Goal: Book appointment/travel/reservation

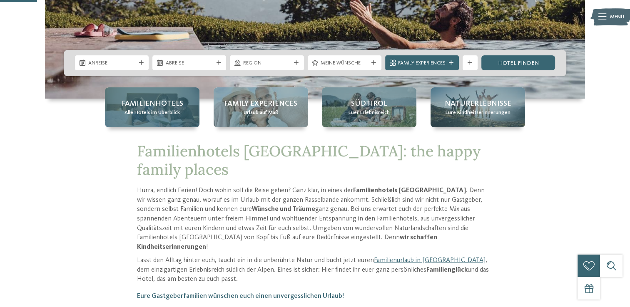
click at [163, 97] on div "Familienhotels Alle Hotels im Überblick" at bounding box center [152, 107] width 95 height 40
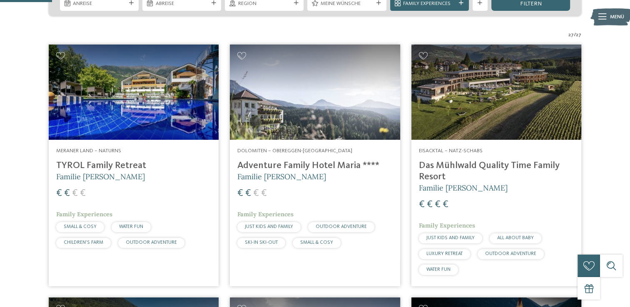
scroll to position [210, 0]
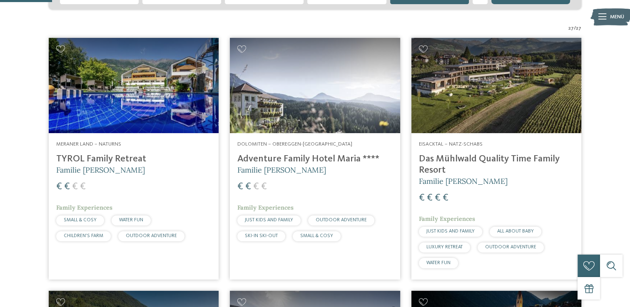
click at [83, 161] on h4 "TYROL Family Retreat" at bounding box center [133, 159] width 155 height 11
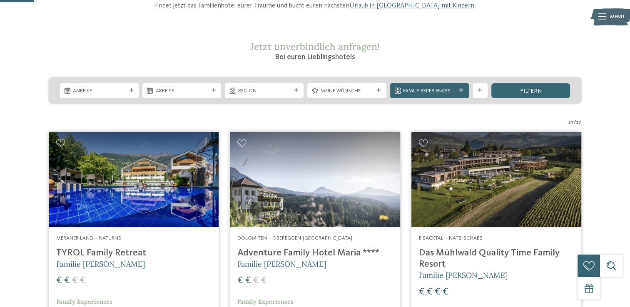
scroll to position [175, 0]
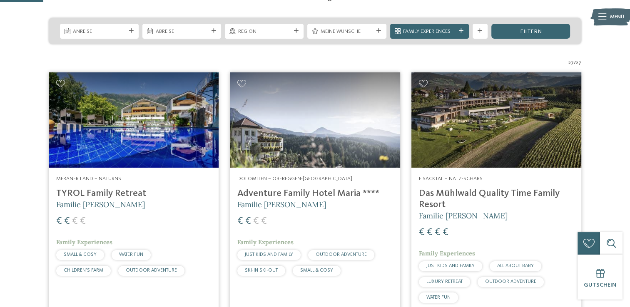
click at [500, 190] on h4 "Das Mühlwald Quality Time Family Resort" at bounding box center [496, 199] width 155 height 22
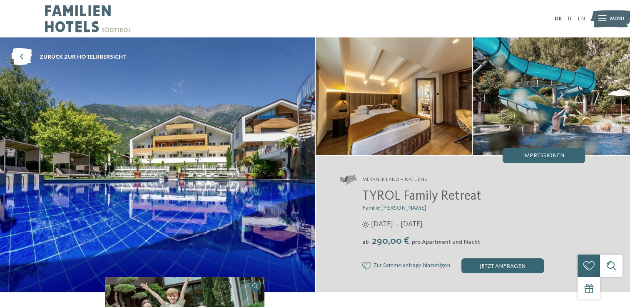
click at [542, 112] on img at bounding box center [551, 96] width 157 height 118
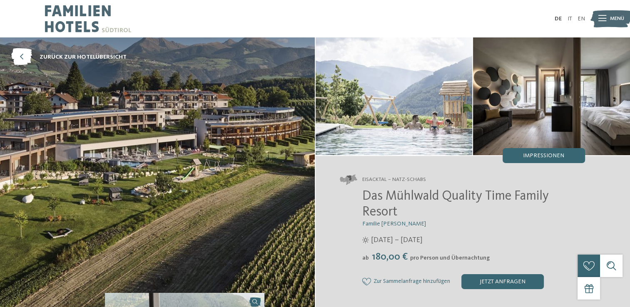
click at [197, 221] on img at bounding box center [157, 172] width 315 height 271
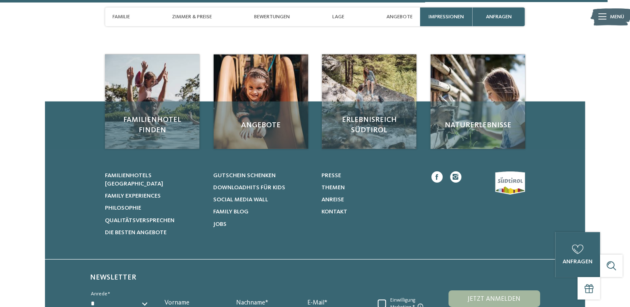
scroll to position [2586, 0]
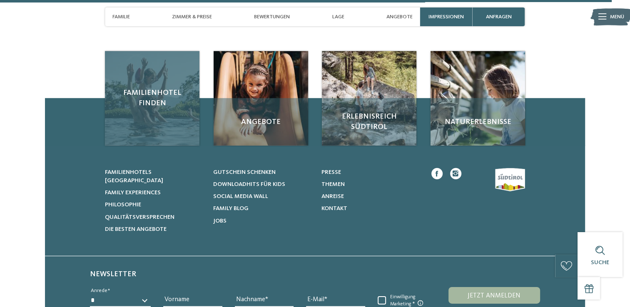
click at [133, 88] on span "Familienhotel finden" at bounding box center [152, 98] width 80 height 21
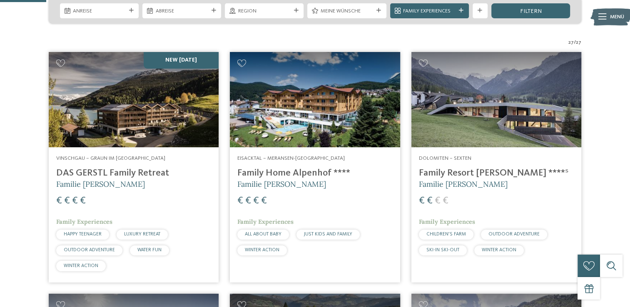
scroll to position [189, 0]
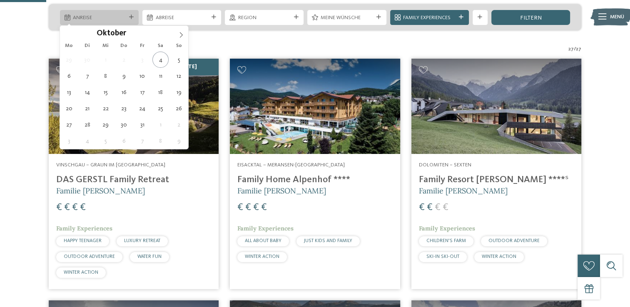
click at [133, 15] on icon at bounding box center [131, 17] width 5 height 5
type div "[DATE]"
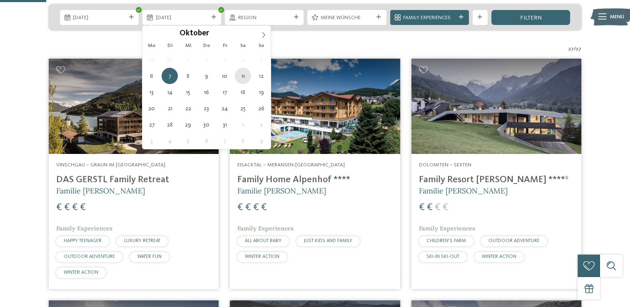
type div "[DATE]"
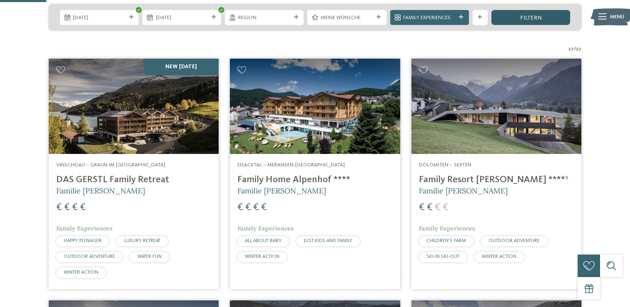
click at [529, 17] on span "filtern" at bounding box center [531, 18] width 22 height 6
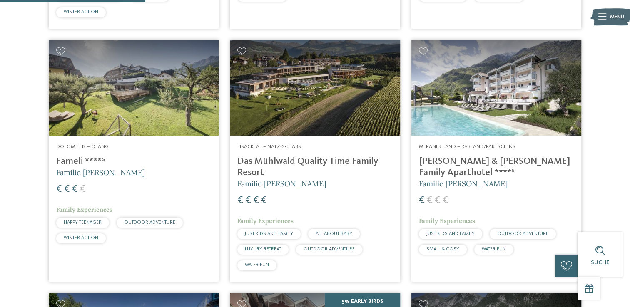
scroll to position [501, 0]
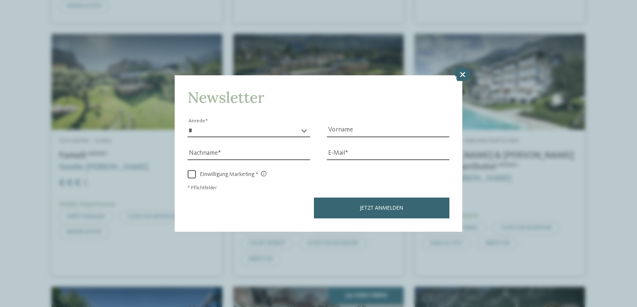
click at [467, 75] on icon at bounding box center [462, 74] width 16 height 13
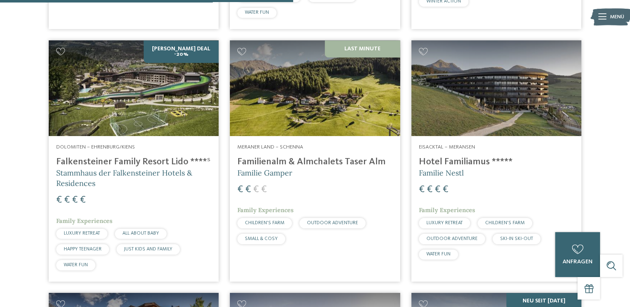
scroll to position [998, 0]
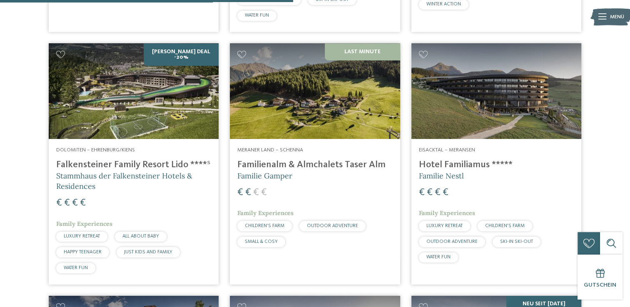
click at [115, 160] on h4 "Falkensteiner Family Resort Lido ****ˢ" at bounding box center [133, 165] width 155 height 11
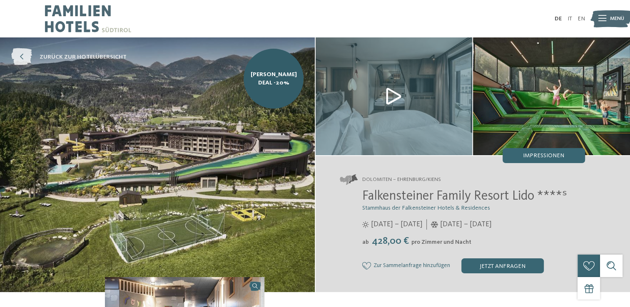
click at [20, 56] on icon at bounding box center [21, 57] width 21 height 17
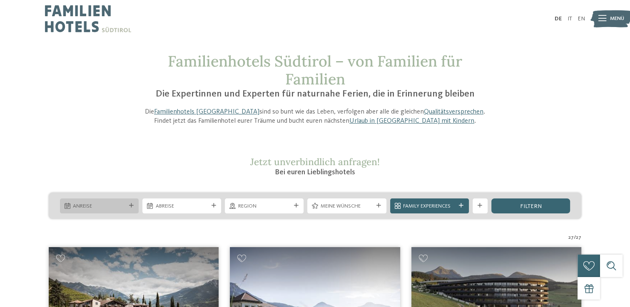
click at [131, 205] on icon at bounding box center [131, 206] width 5 height 5
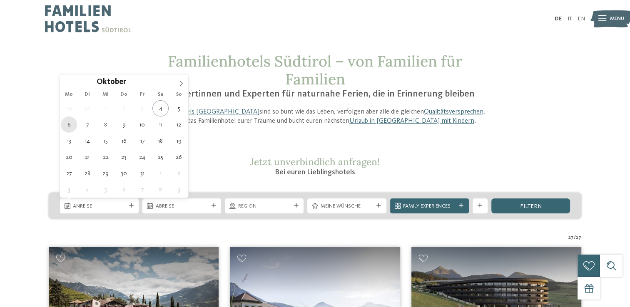
type div "[DATE]"
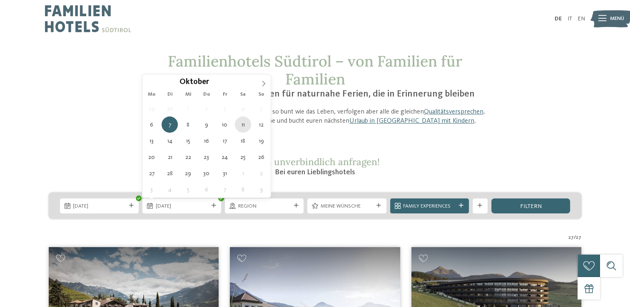
type div "[DATE]"
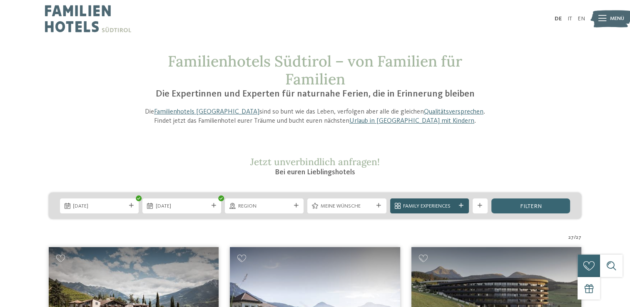
click at [463, 209] on div "Family Experiences" at bounding box center [429, 206] width 79 height 15
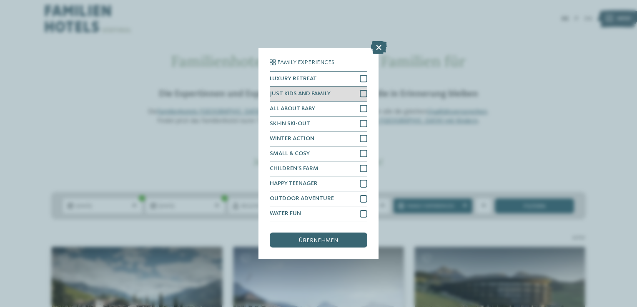
click at [365, 92] on div at bounding box center [363, 93] width 7 height 7
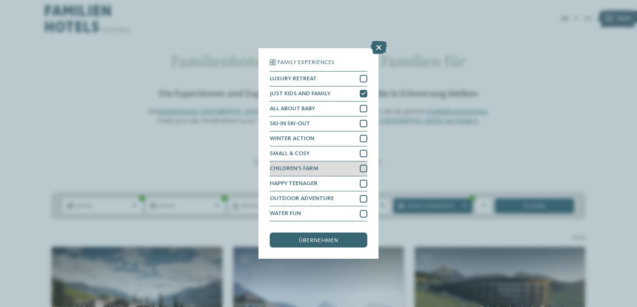
click at [365, 168] on div at bounding box center [363, 168] width 7 height 7
click at [365, 181] on div at bounding box center [363, 183] width 7 height 7
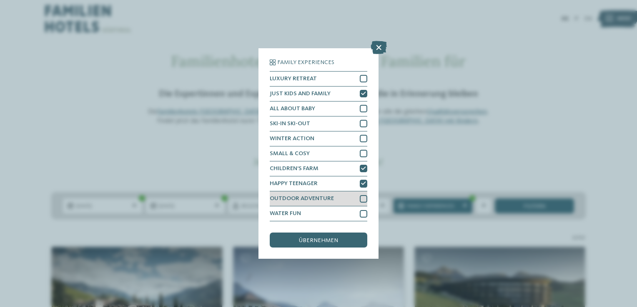
click at [365, 198] on div at bounding box center [363, 198] width 7 height 7
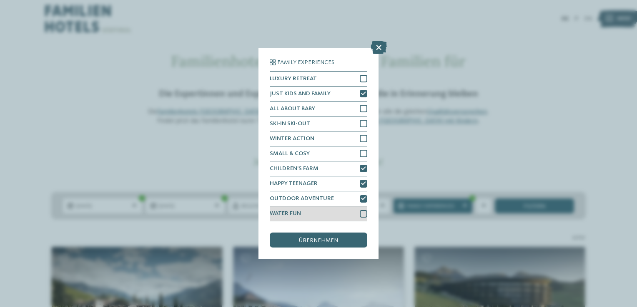
click at [367, 211] on div at bounding box center [363, 213] width 7 height 7
click at [342, 245] on div "übernehmen" at bounding box center [318, 240] width 97 height 15
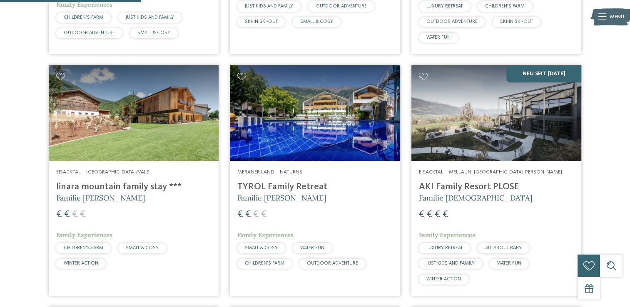
scroll to position [483, 0]
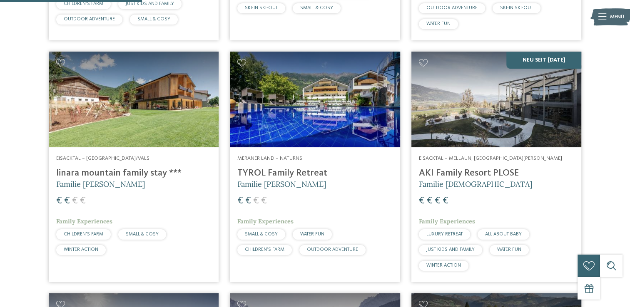
click at [522, 80] on img at bounding box center [497, 100] width 170 height 96
